Goal: Ask a question: Seek information or help from site administrators or community

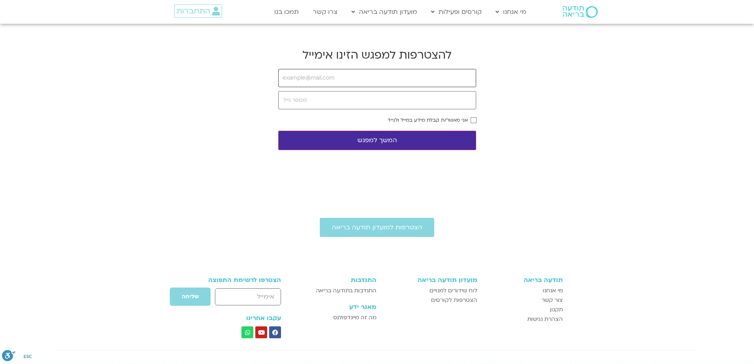
click at [304, 79] on input "email" at bounding box center [377, 78] width 198 height 18
type input "[EMAIL_ADDRESS][DOMAIN_NAME]"
click at [291, 102] on input "tel" at bounding box center [377, 100] width 198 height 18
click at [300, 101] on input "tel" at bounding box center [377, 100] width 198 height 18
type input "0545388885"
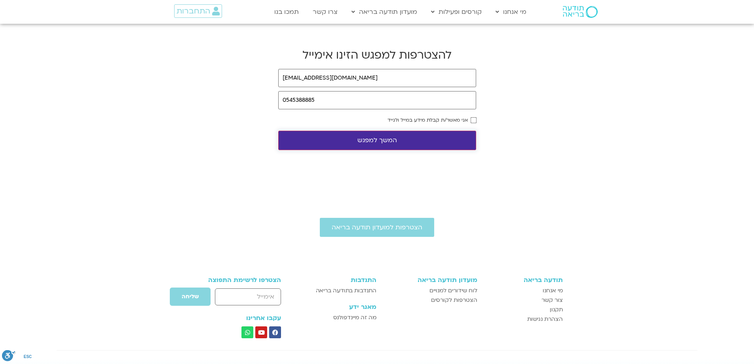
click at [374, 139] on button "המשך למפגש" at bounding box center [377, 140] width 198 height 19
click at [338, 76] on input "email" at bounding box center [377, 78] width 198 height 18
type input "[EMAIL_ADDRESS][DOMAIN_NAME]"
click at [319, 101] on input "tel" at bounding box center [377, 100] width 198 height 18
type input "0545388885"
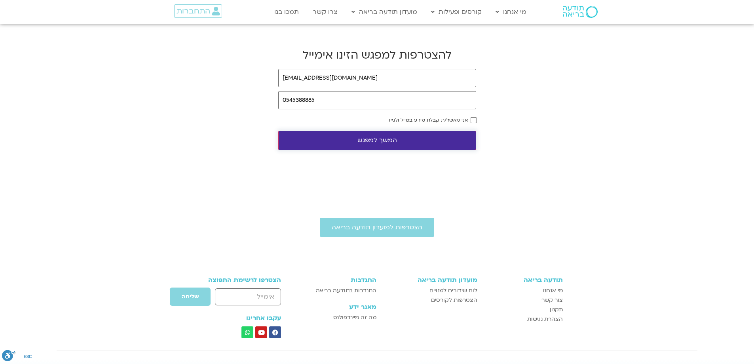
click at [374, 138] on button "המשך למפגש" at bounding box center [377, 140] width 198 height 19
click at [337, 77] on input "email" at bounding box center [377, 78] width 198 height 18
type input "[EMAIL_ADDRESS][DOMAIN_NAME]"
click at [306, 99] on input "tel" at bounding box center [377, 100] width 198 height 18
type input "0545388885"
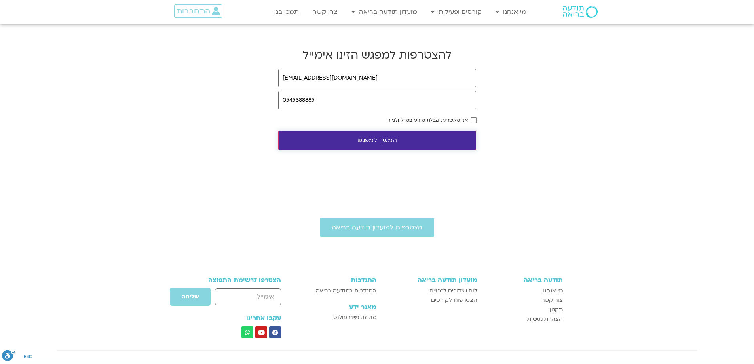
click at [375, 139] on button "המשך למפגש" at bounding box center [377, 140] width 198 height 19
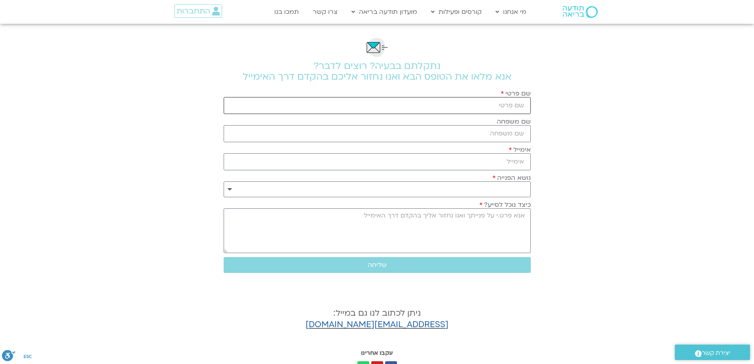
click at [524, 104] on input "שם פרטי" at bounding box center [377, 105] width 307 height 17
type input "מרים"
click at [507, 133] on input "שם משפחה" at bounding box center [377, 133] width 307 height 17
type input "שחר"
click at [519, 163] on input "אימייל" at bounding box center [377, 161] width 307 height 17
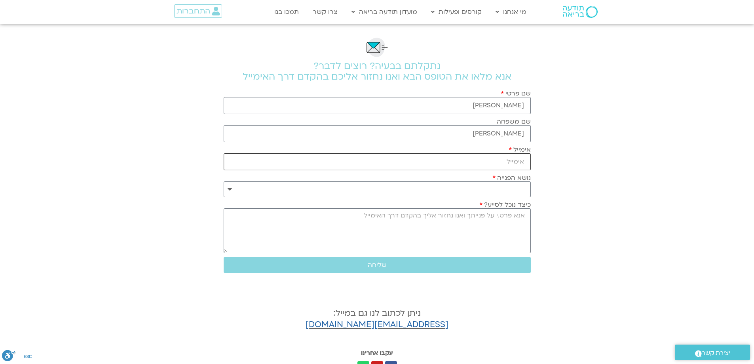
type input "[EMAIL_ADDRESS][DOMAIN_NAME]"
click at [516, 187] on select "**********" at bounding box center [377, 189] width 307 height 16
click at [517, 187] on select "**********" at bounding box center [377, 189] width 307 height 16
click at [520, 215] on textarea "כיצד נוכל לסייע?" at bounding box center [377, 230] width 307 height 45
type textarea "b"
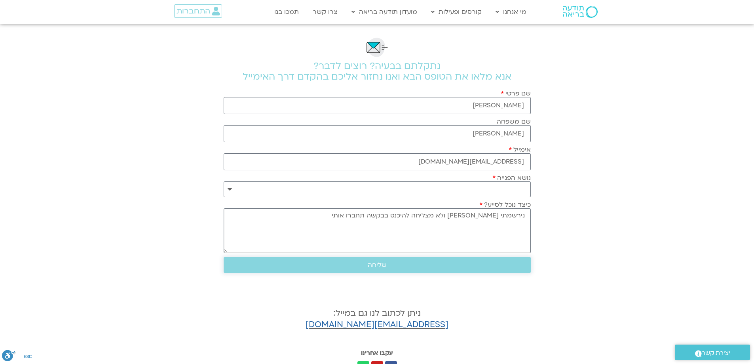
type textarea "נירשמתי לארנינה קשטן ולא מצליחה להיכנס בבקשה תחברו אותי"
click at [380, 264] on span "שליחה" at bounding box center [377, 264] width 19 height 7
click at [456, 188] on select "**********" at bounding box center [377, 189] width 307 height 16
select select "**********"
click at [224, 181] on select "**********" at bounding box center [377, 189] width 307 height 16
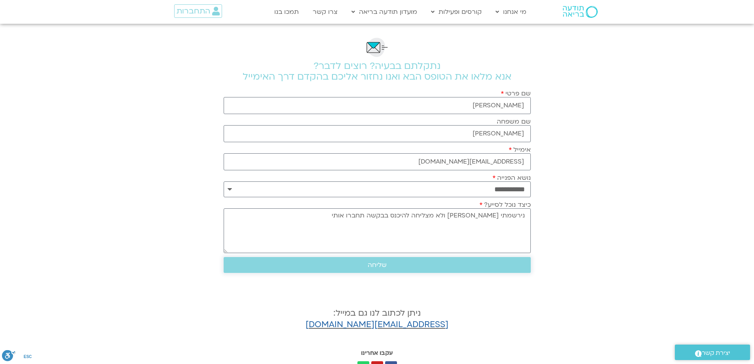
click at [376, 262] on span "שליחה" at bounding box center [377, 264] width 19 height 7
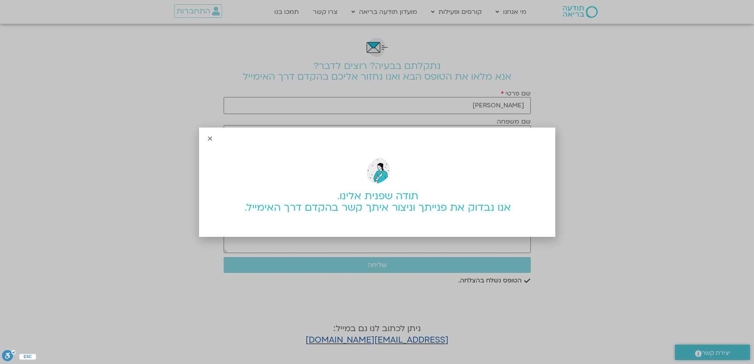
click at [210, 138] on icon "Close" at bounding box center [210, 138] width 6 height 6
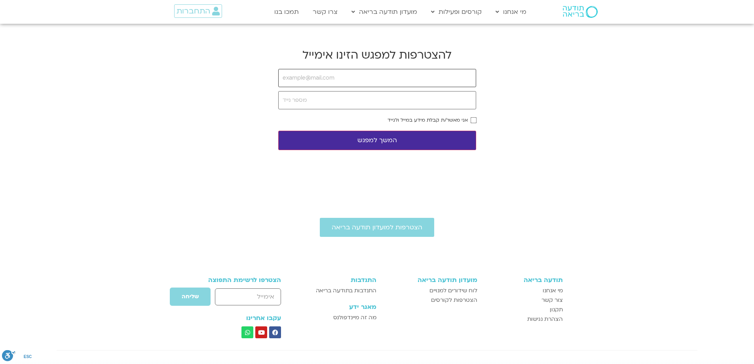
click at [340, 74] on input "email" at bounding box center [377, 78] width 198 height 18
type input "[EMAIL_ADDRESS][DOMAIN_NAME]"
click at [346, 100] on input "tel" at bounding box center [377, 100] width 198 height 18
type input "0545388885"
click at [363, 138] on button "המשך למפגש" at bounding box center [377, 140] width 198 height 19
